Goal: Find specific page/section: Find specific page/section

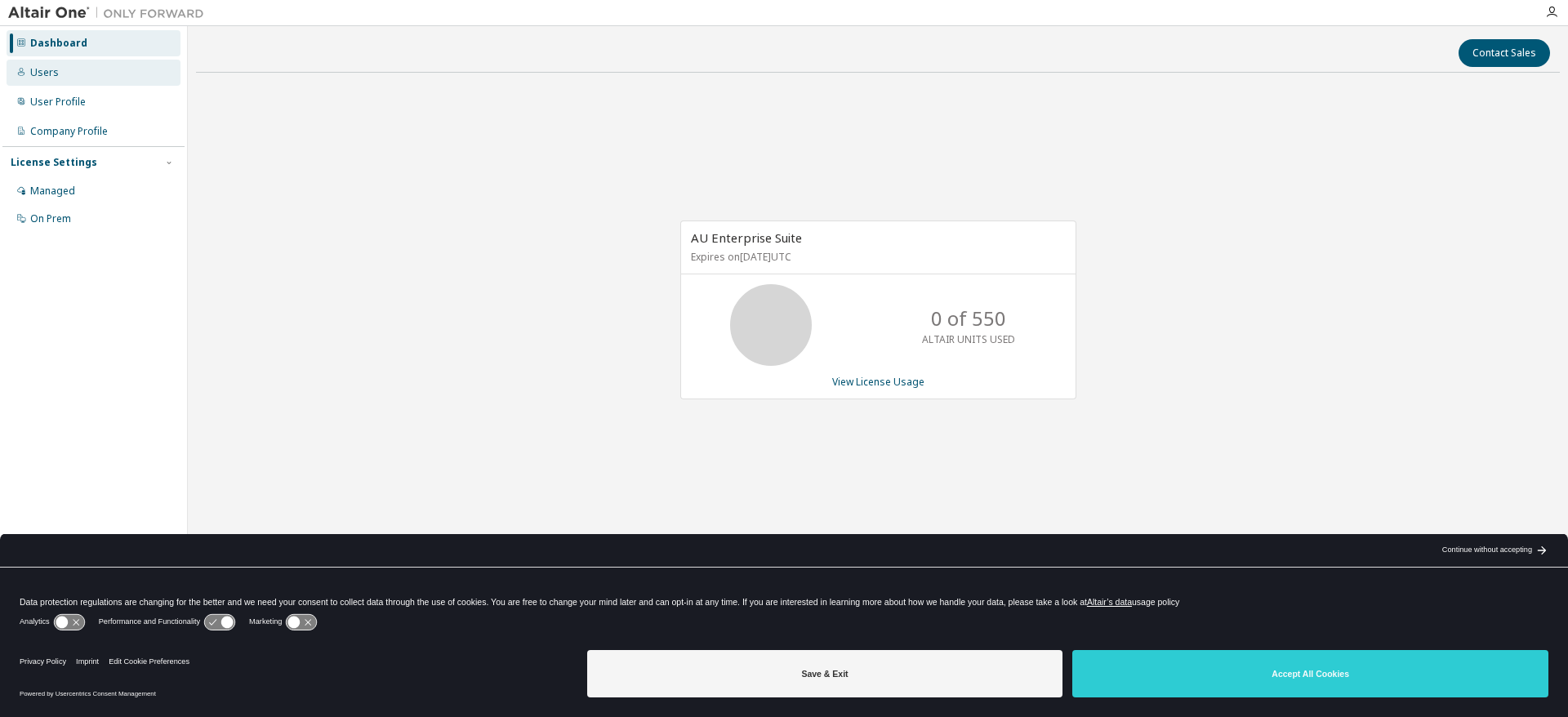
click at [44, 72] on div "Users" at bounding box center [44, 72] width 28 height 13
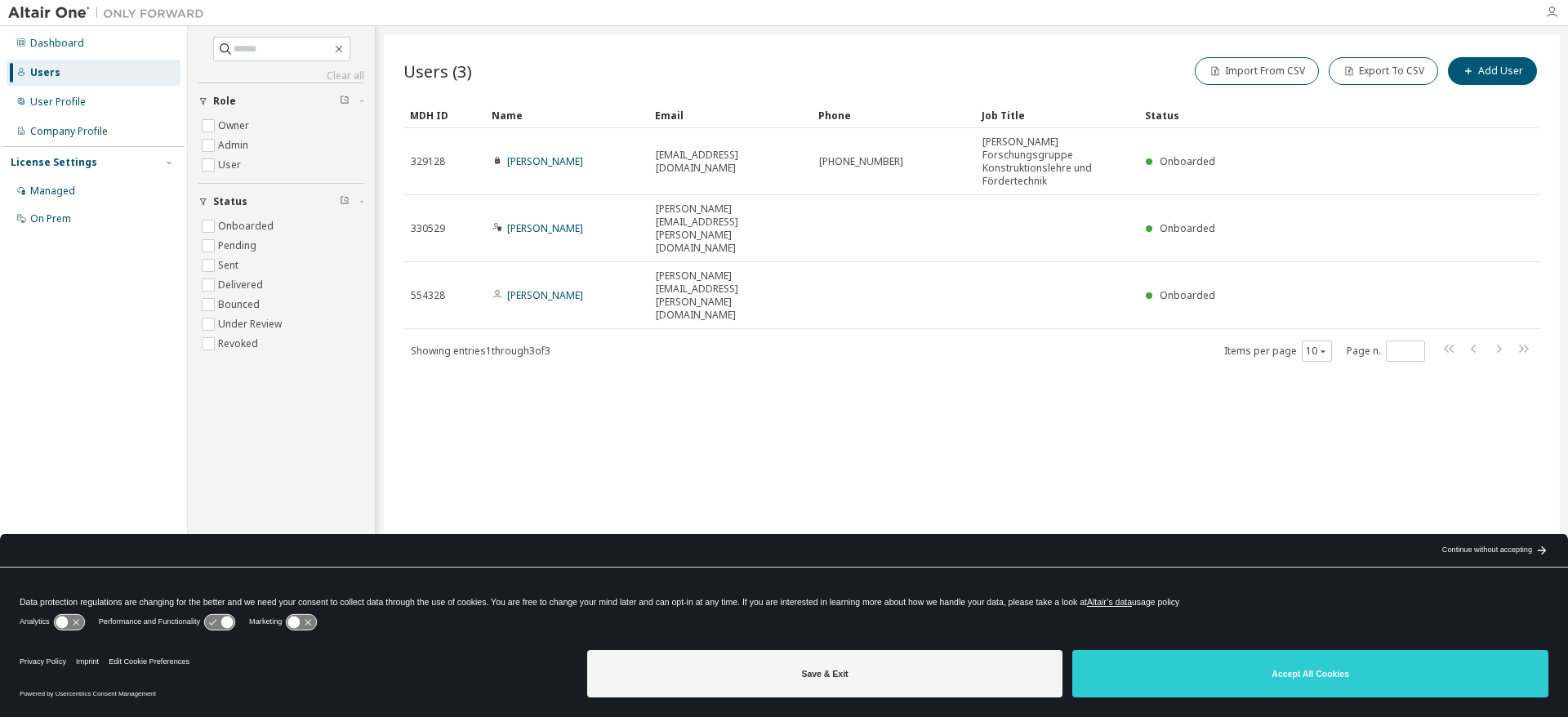
click at [1551, 13] on icon "button" at bounding box center [1551, 12] width 13 height 13
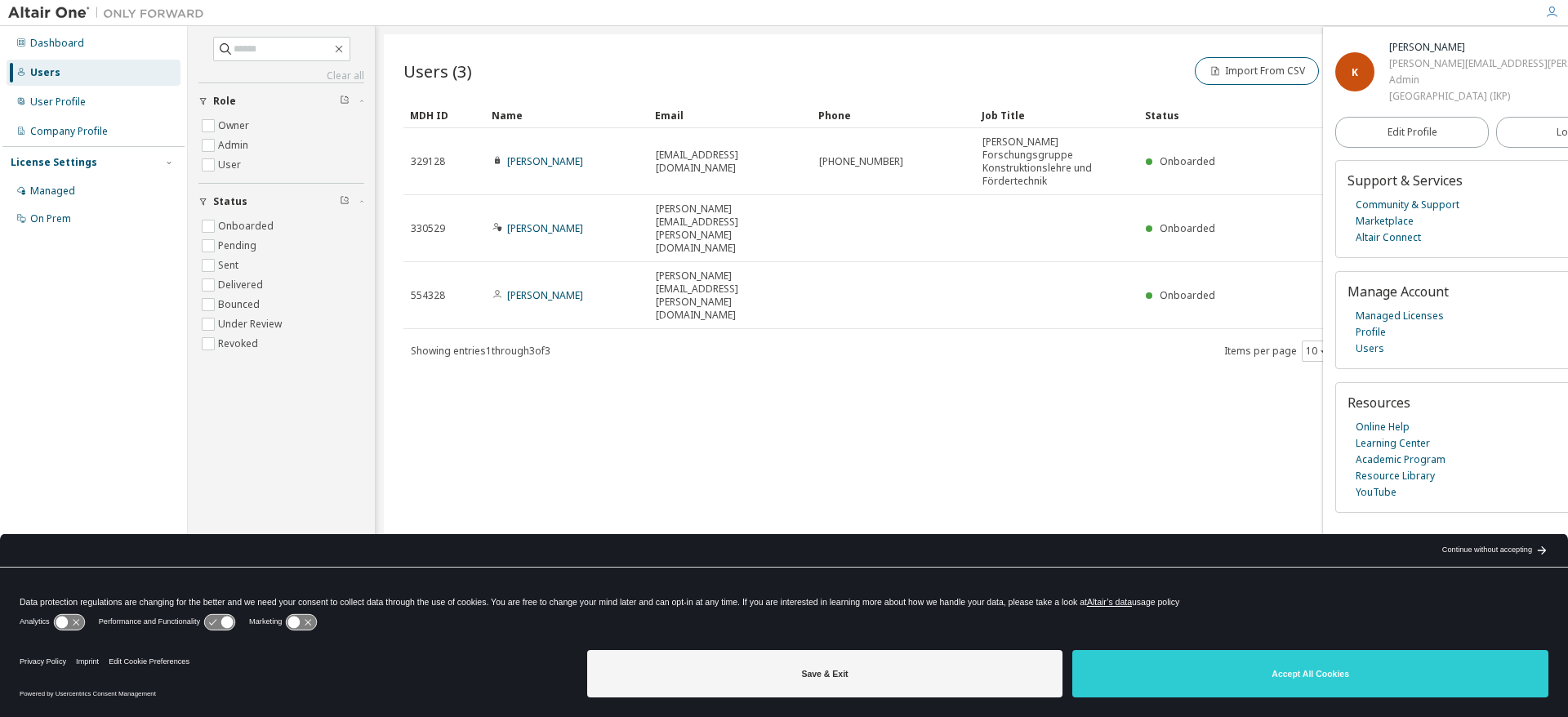
click at [1551, 13] on icon "button" at bounding box center [1551, 12] width 13 height 13
